Goal: Information Seeking & Learning: Learn about a topic

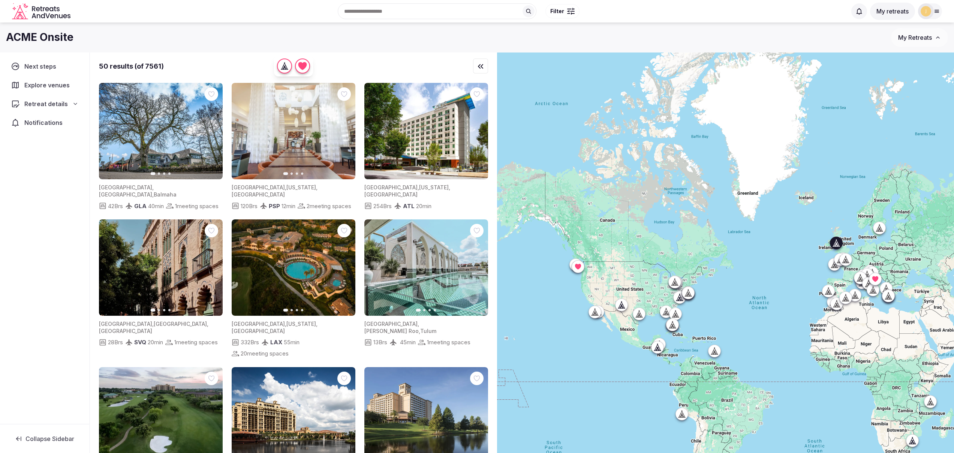
click at [162, 141] on img at bounding box center [161, 131] width 124 height 96
click at [120, 187] on span "[GEOGRAPHIC_DATA]" at bounding box center [125, 187] width 53 height 6
click at [595, 313] on icon at bounding box center [594, 311] width 7 height 7
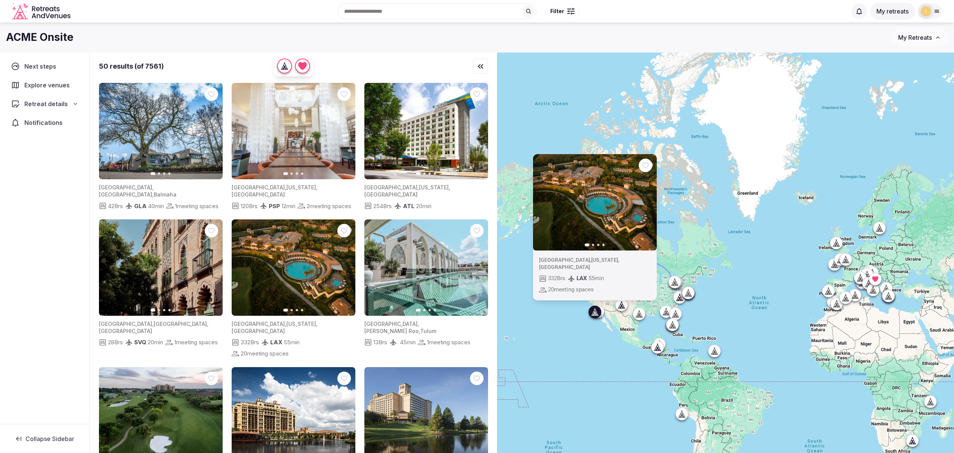
click at [593, 263] on span "[US_STATE]" at bounding box center [604, 260] width 27 height 6
click at [629, 283] on div "332 Brs LAX 55 min 20 meeting spaces" at bounding box center [595, 284] width 112 height 20
click at [414, 253] on img at bounding box center [426, 267] width 124 height 96
click at [423, 257] on img at bounding box center [426, 267] width 124 height 96
